Goal: Task Accomplishment & Management: Complete application form

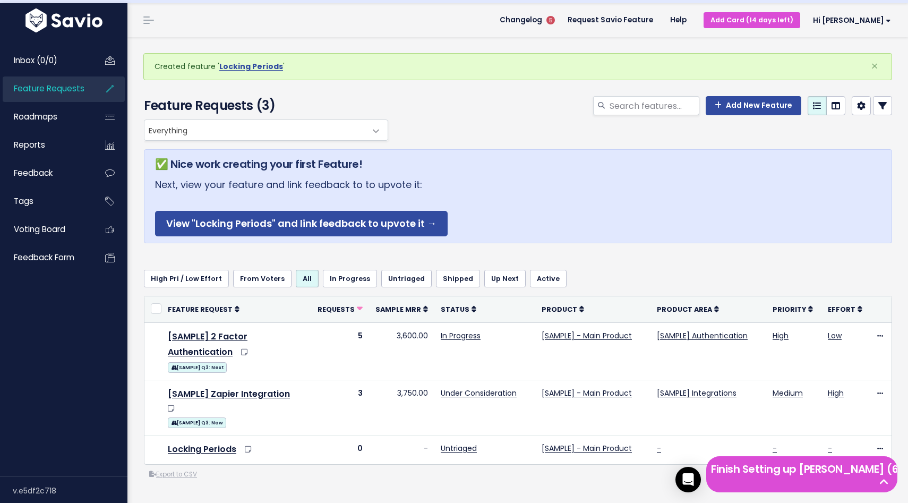
scroll to position [66, 0]
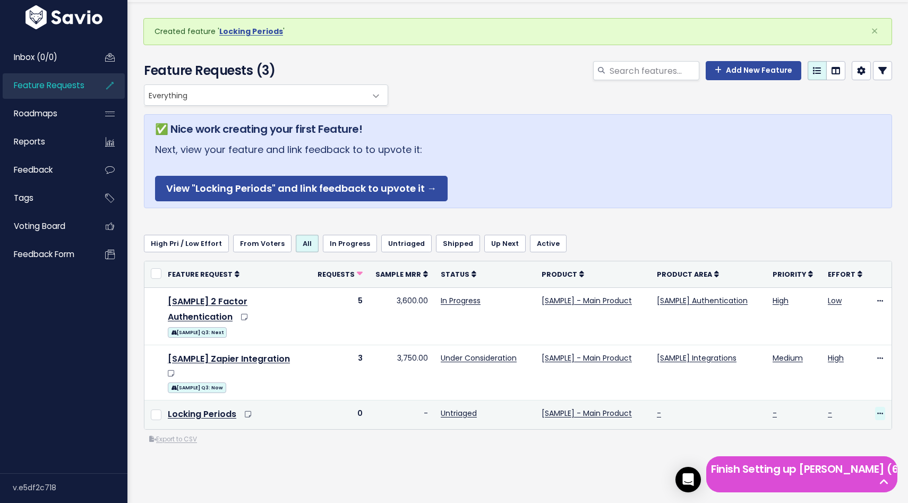
click at [884, 407] on span at bounding box center [880, 413] width 10 height 13
click at [842, 311] on link "Upvote" at bounding box center [854, 309] width 79 height 21
click at [877, 410] on icon at bounding box center [880, 413] width 6 height 7
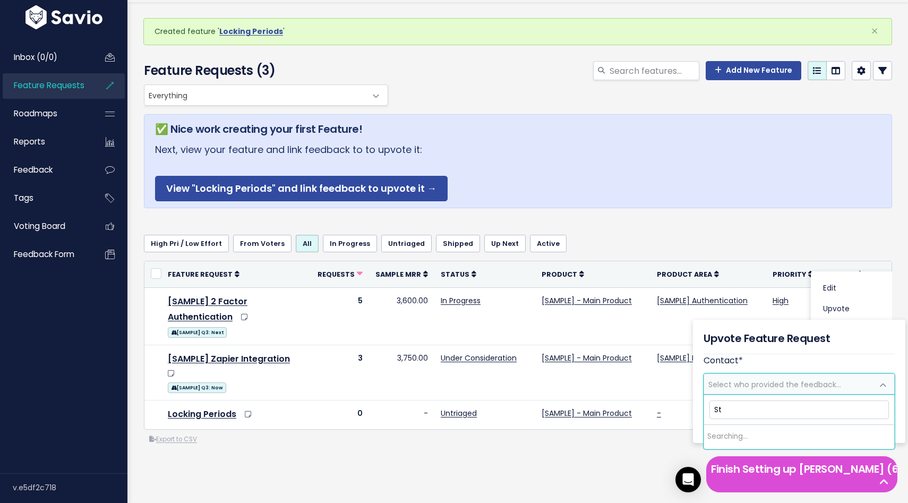
type input "S"
type input "[PERSON_NAME]"
click at [744, 384] on span "Select who provided the feedback..." at bounding box center [774, 384] width 133 height 11
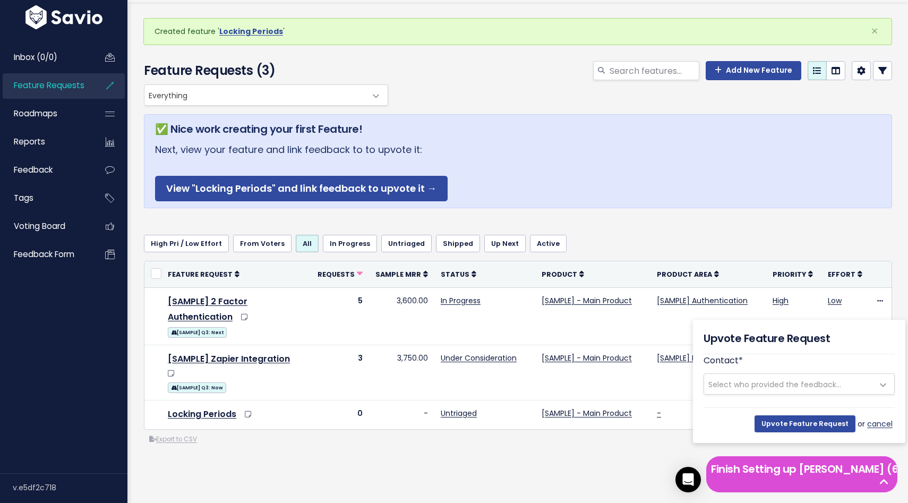
click at [883, 423] on link "cancel" at bounding box center [881, 423] width 28 height 13
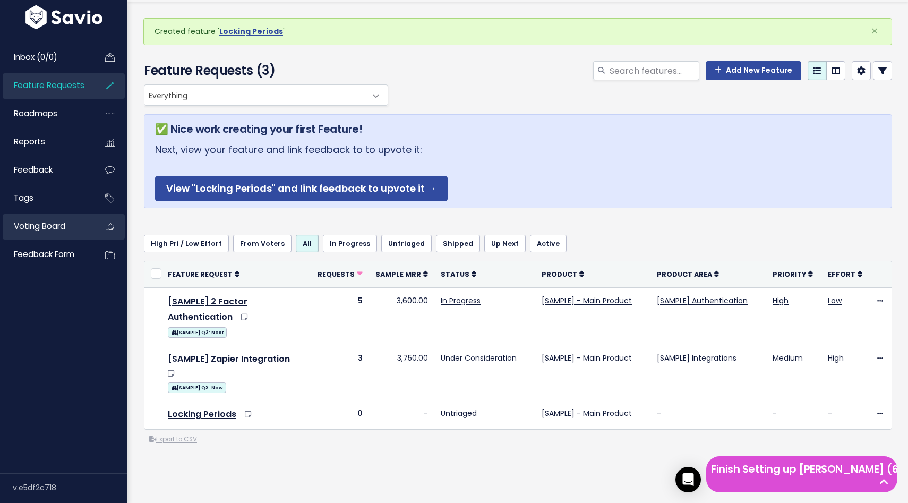
click at [57, 226] on span "Voting Board" at bounding box center [39, 225] width 51 height 11
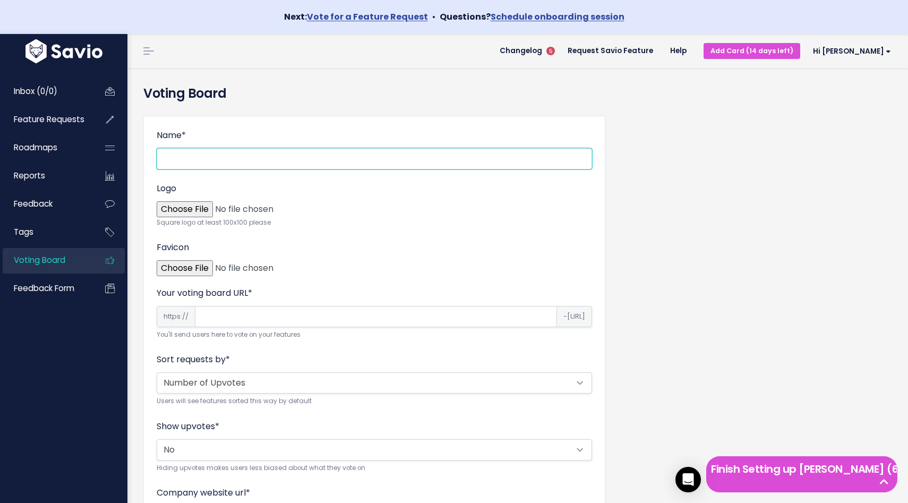
click at [261, 162] on input "Name *" at bounding box center [374, 158] width 435 height 21
type input "Board Voting"
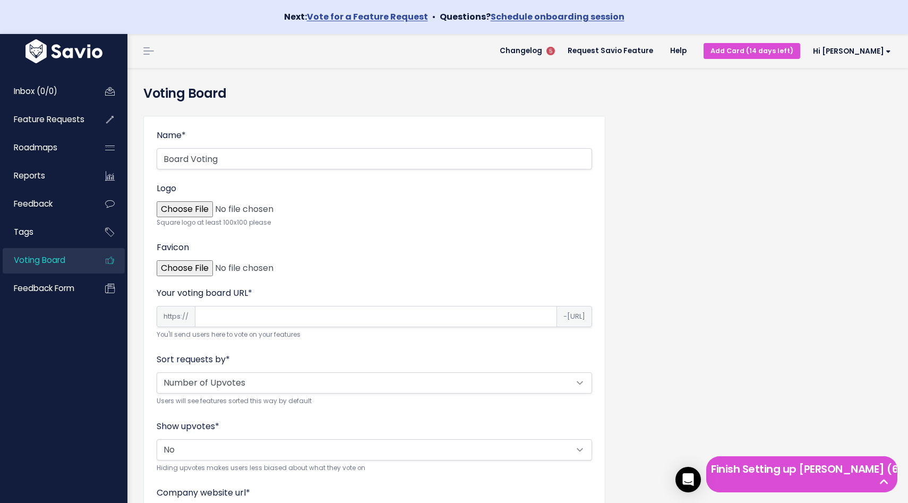
click at [249, 313] on input "Your voting board URL *" at bounding box center [376, 316] width 362 height 21
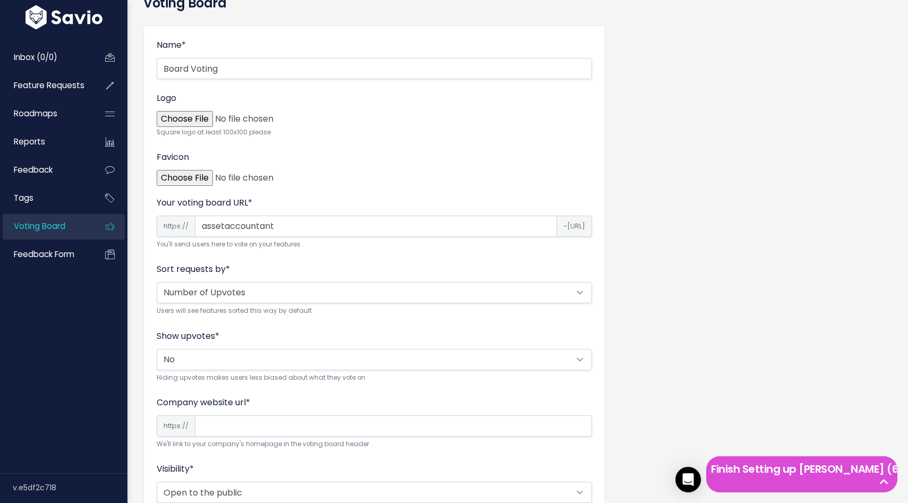
scroll to position [100, 0]
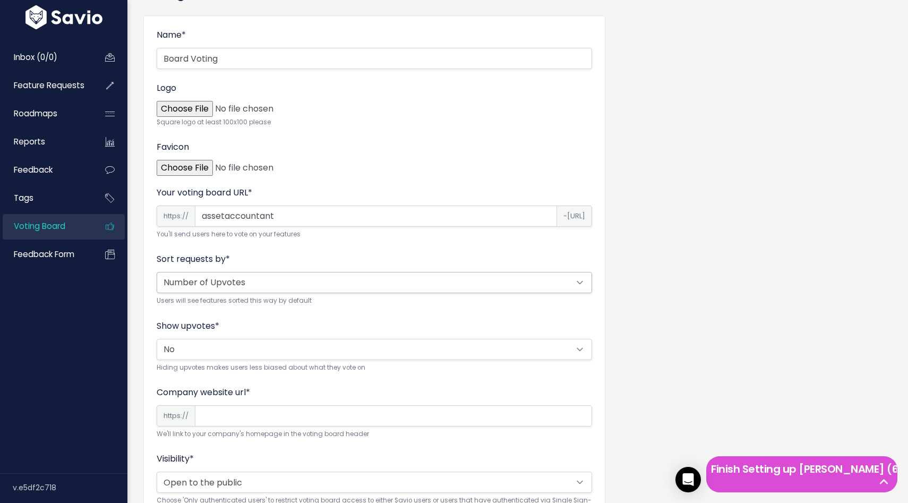
type input "assetaccountant"
click at [358, 289] on select "Alphabetical Random Number of Upvotes" at bounding box center [374, 282] width 435 height 21
click at [157, 272] on select "Alphabetical Random Number of Upvotes" at bounding box center [374, 282] width 435 height 21
click at [371, 317] on form "Name * Board Voting Logo Square logo at least 100x100 please Favicon Your votin…" at bounding box center [374, 309] width 435 height 560
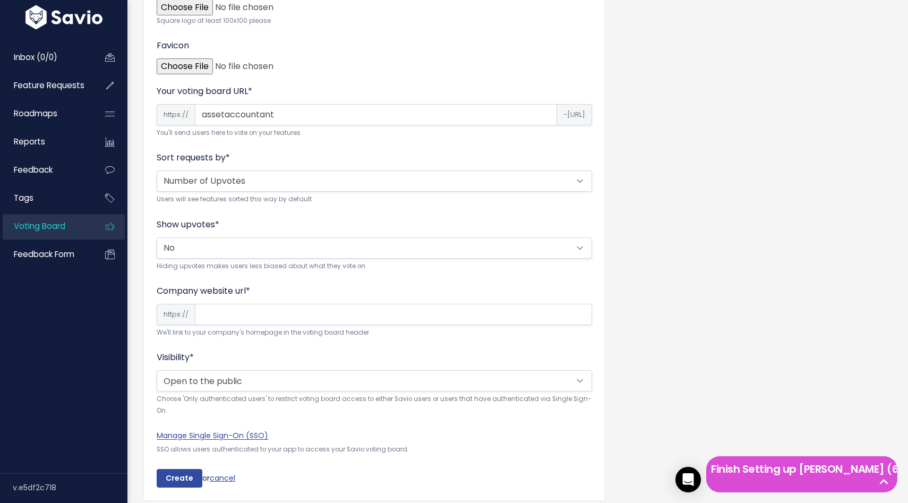
scroll to position [241, 0]
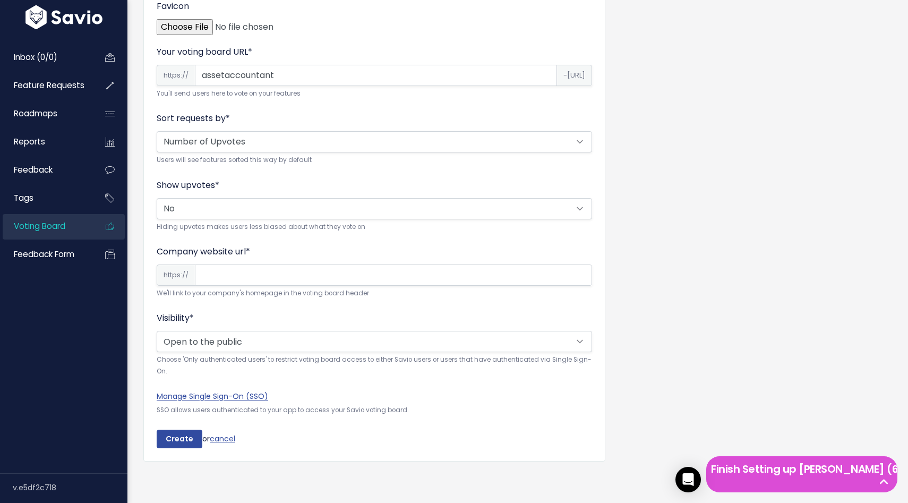
click at [312, 282] on input "Company website url *" at bounding box center [393, 274] width 397 height 21
click at [358, 261] on div "Company website url * https:// We'll link to your company's homepage in the vot…" at bounding box center [374, 272] width 435 height 54
click at [333, 276] on input "Company website url *" at bounding box center [393, 274] width 397 height 21
type input "asset.accountant"
click at [377, 312] on div "Visibility * Open to the public Only authenticated users Choose 'Only authentic…" at bounding box center [374, 344] width 435 height 65
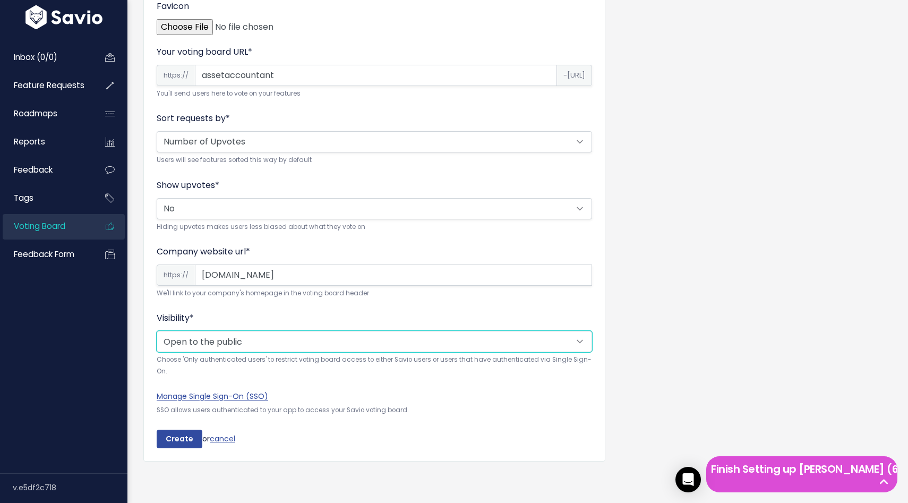
click at [374, 346] on select "Open to the public Only authenticated users" at bounding box center [374, 341] width 435 height 21
select select "private"
click at [157, 331] on select "Open to the public Only authenticated users" at bounding box center [374, 341] width 435 height 21
click at [403, 387] on form "Name * Board Voting Logo Square logo at least 100x100 please Favicon Your votin…" at bounding box center [374, 168] width 435 height 560
click at [232, 396] on link "Manage Single Sign-On (SSO)" at bounding box center [212, 396] width 111 height 11
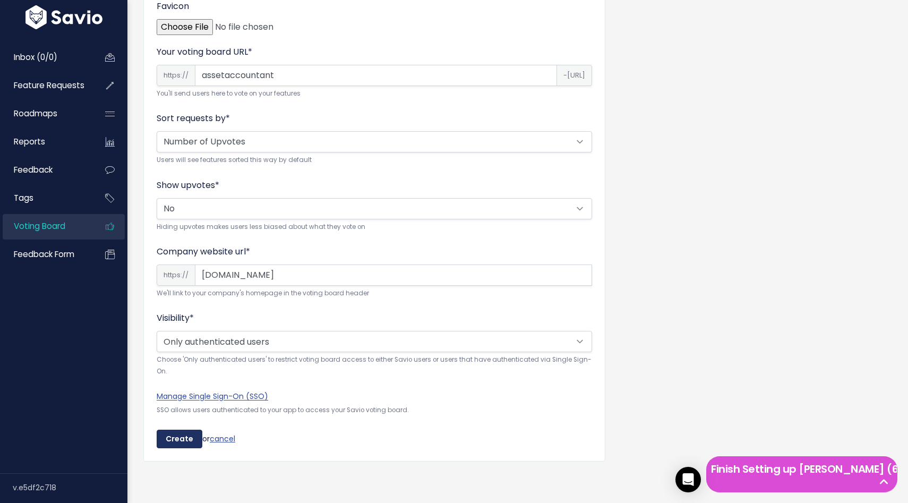
click at [183, 436] on input "Create" at bounding box center [180, 438] width 46 height 19
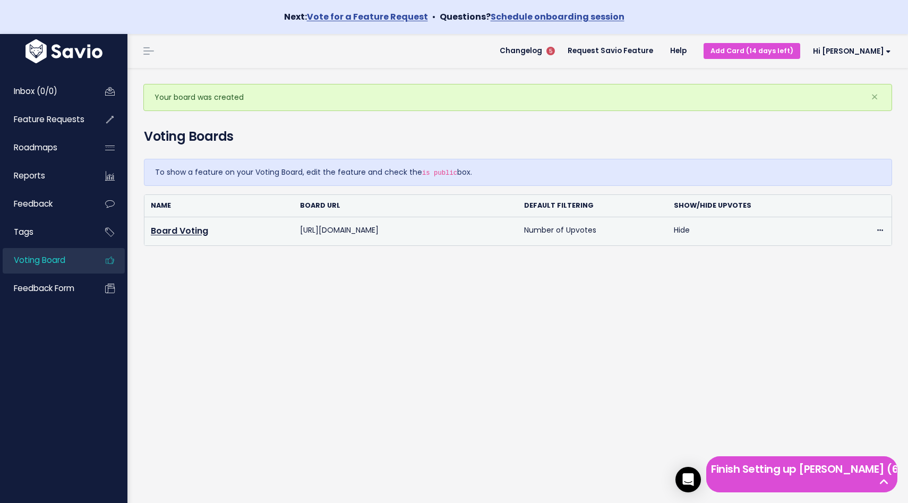
drag, startPoint x: 300, startPoint y: 231, endPoint x: 449, endPoint y: 234, distance: 148.6
click at [449, 234] on td "https://assetaccountant-voting.savio.io" at bounding box center [406, 231] width 224 height 28
copy td "https://assetaccountant-voting.savio.io"
